Goal: Check status: Check status

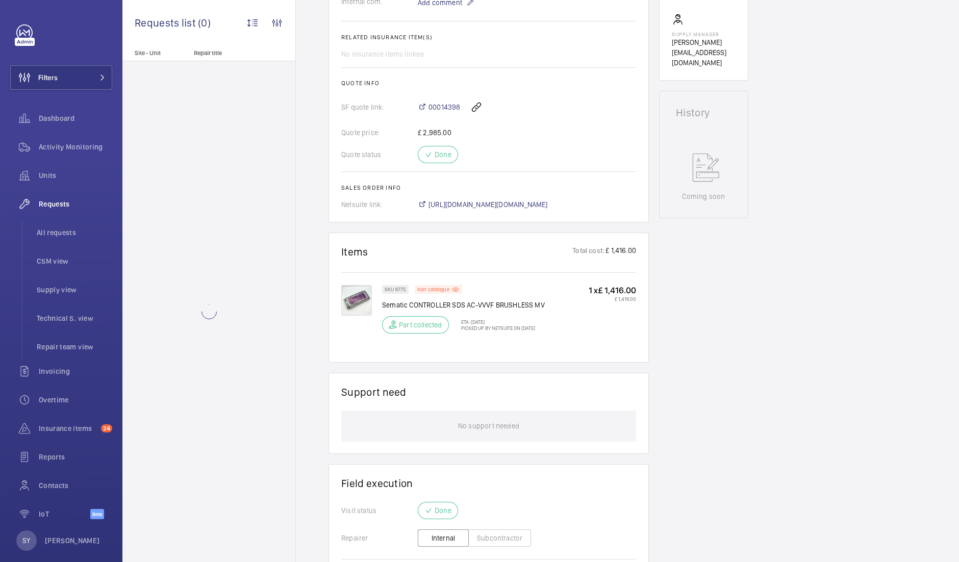
scroll to position [501, 0]
